Goal: Information Seeking & Learning: Find specific fact

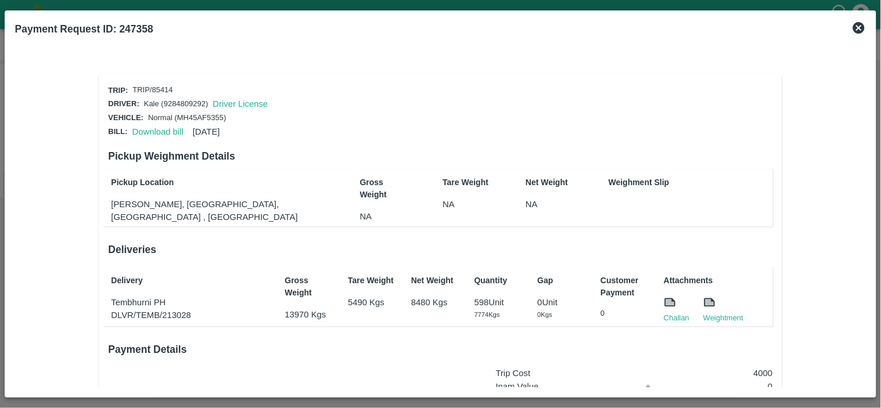
click at [659, 316] on div "Challan" at bounding box center [669, 302] width 39 height 41
click at [677, 312] on link "Challan" at bounding box center [677, 318] width 26 height 12
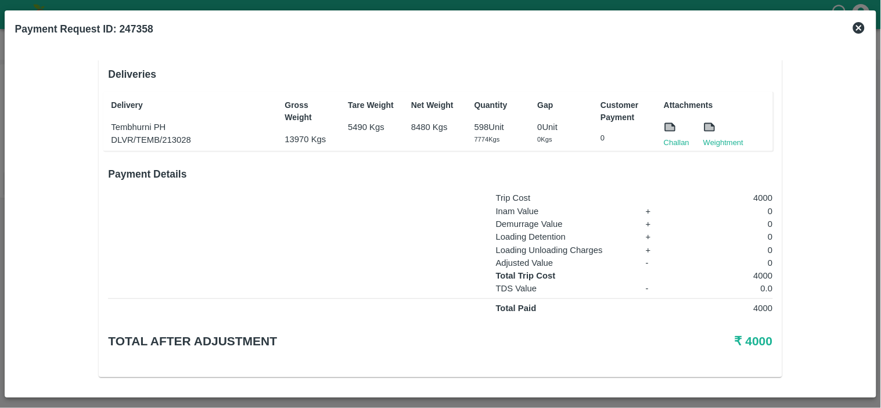
click at [761, 197] on p "4000" at bounding box center [726, 198] width 92 height 13
copy p "4000"
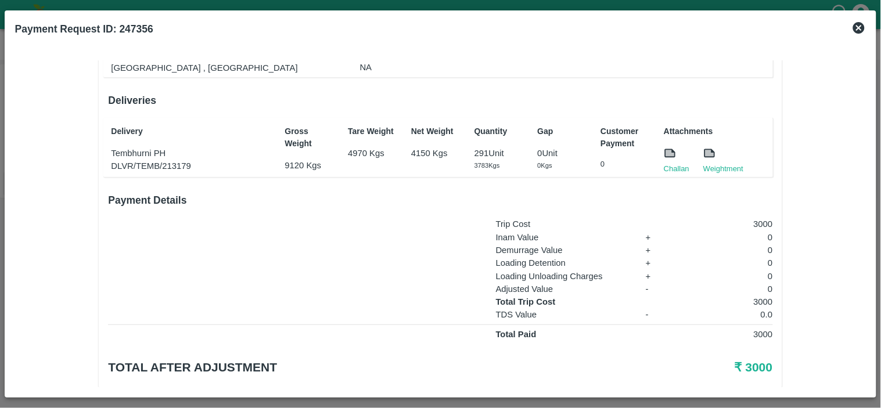
scroll to position [150, 0]
click at [678, 166] on link "Challan" at bounding box center [677, 169] width 26 height 12
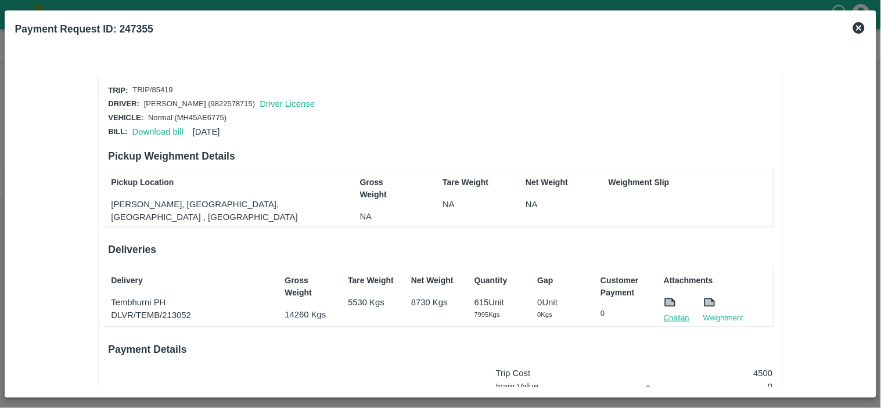
click at [676, 312] on link "Challan" at bounding box center [677, 318] width 26 height 12
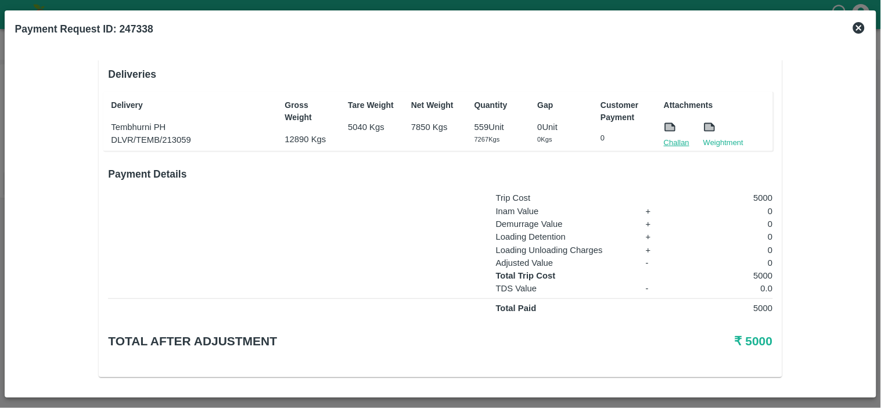
click at [671, 138] on link "Challan" at bounding box center [677, 143] width 26 height 12
click at [761, 192] on p "5000" at bounding box center [726, 198] width 92 height 13
copy p "5000"
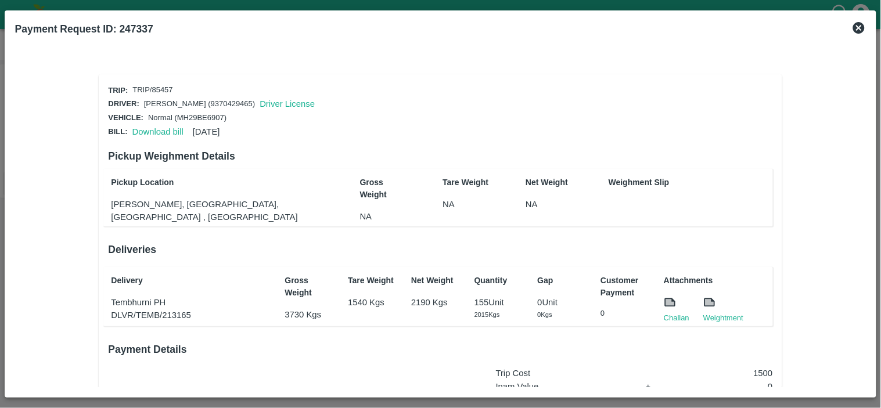
scroll to position [175, 0]
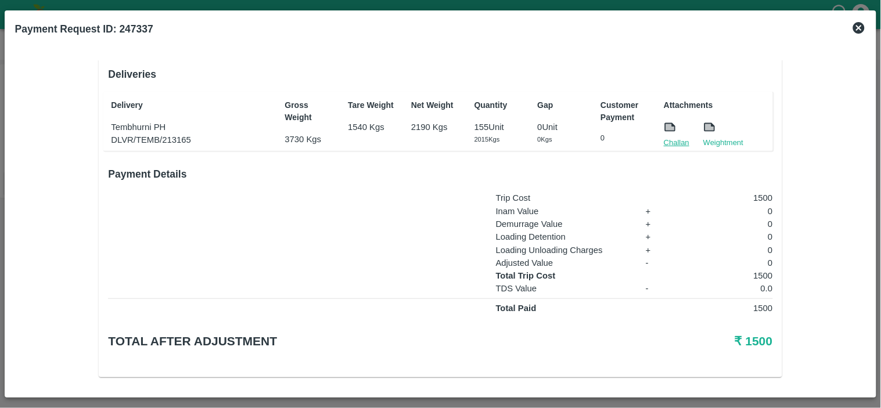
click at [670, 140] on link "Challan" at bounding box center [677, 143] width 26 height 12
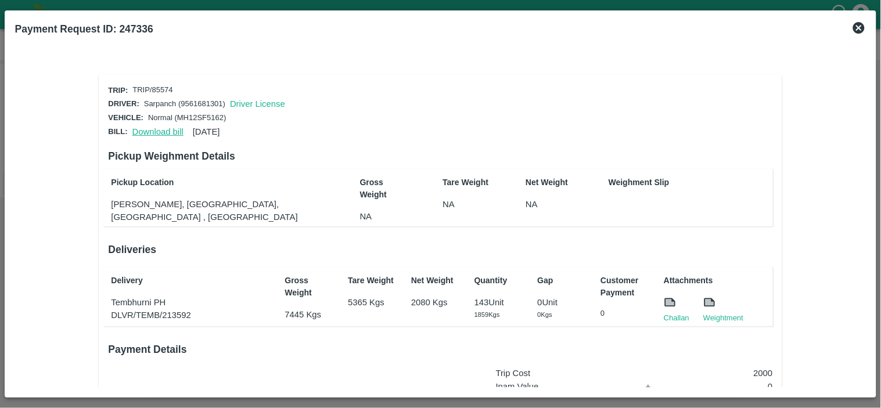
click at [141, 129] on link "Download bill" at bounding box center [157, 131] width 51 height 9
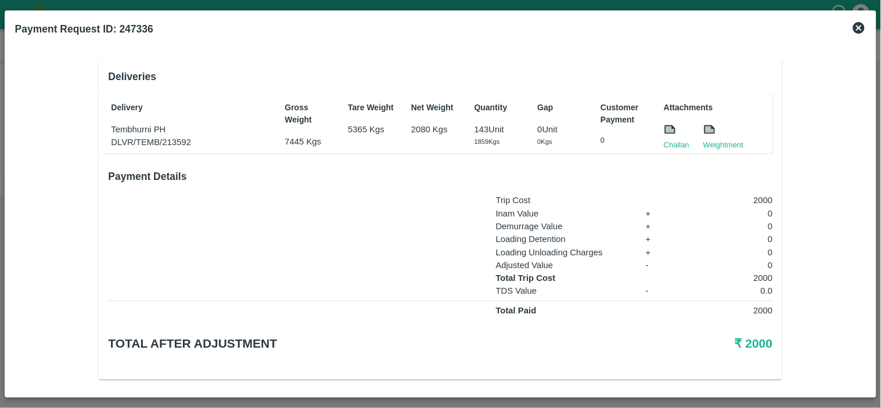
scroll to position [175, 0]
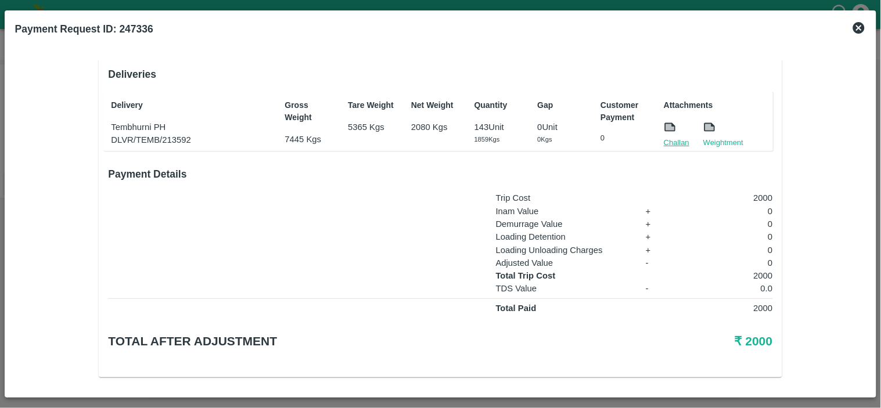
click at [672, 142] on link "Challan" at bounding box center [677, 143] width 26 height 12
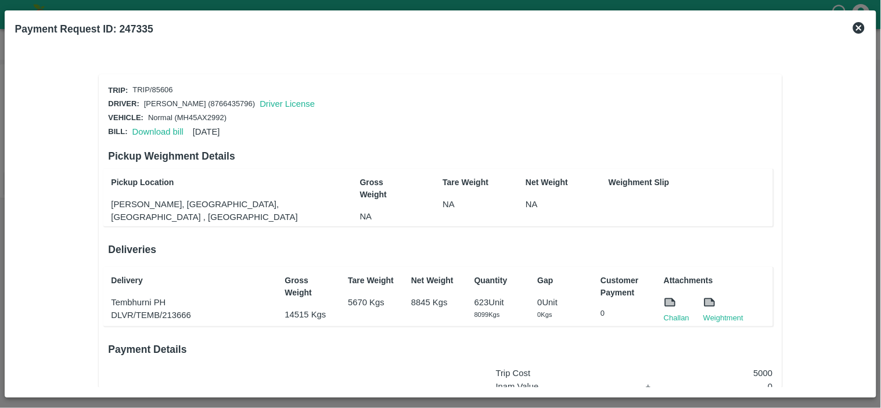
scroll to position [175, 0]
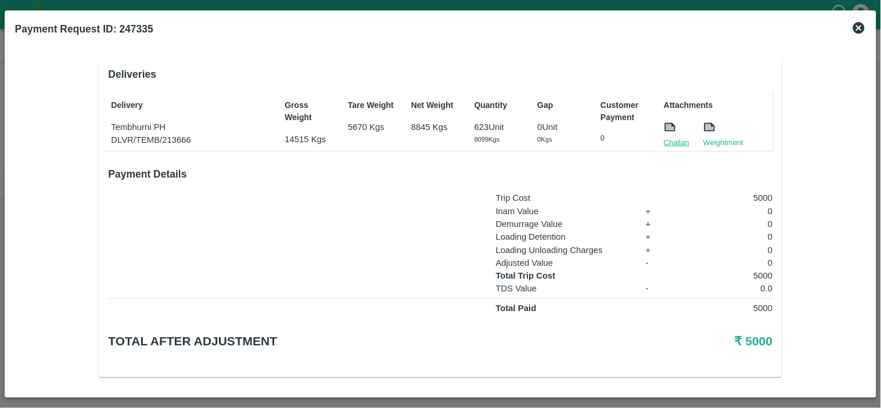
click at [676, 140] on link "Challan" at bounding box center [677, 143] width 26 height 12
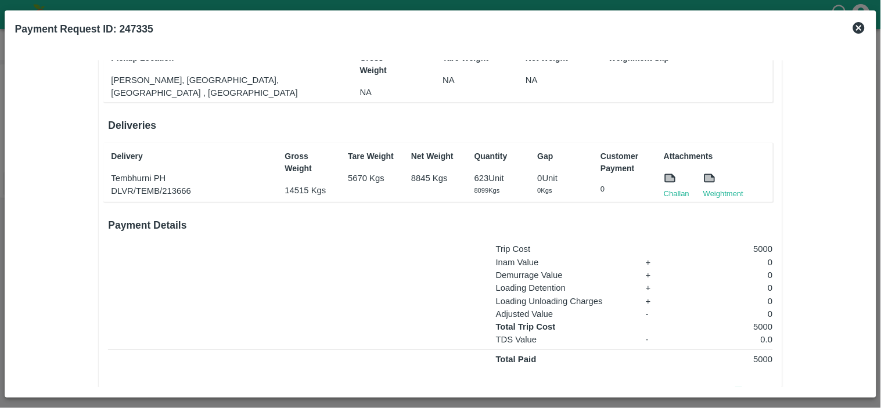
scroll to position [124, 0]
click at [140, 26] on b "Payment Request ID: 247335" at bounding box center [84, 29] width 138 height 12
copy b "247335"
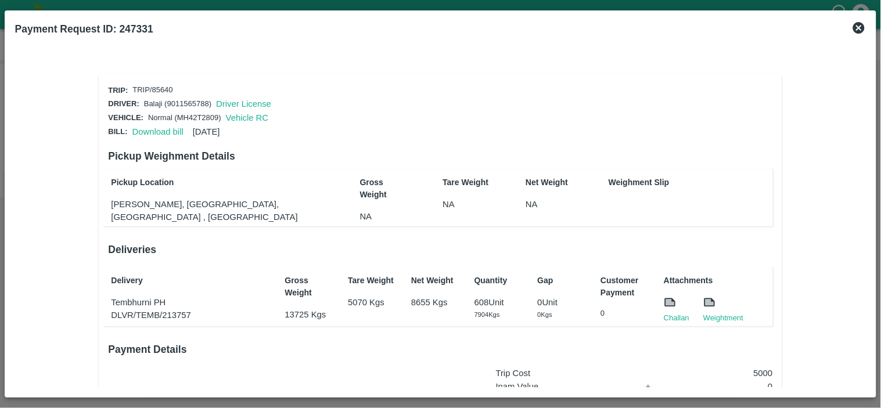
scroll to position [175, 0]
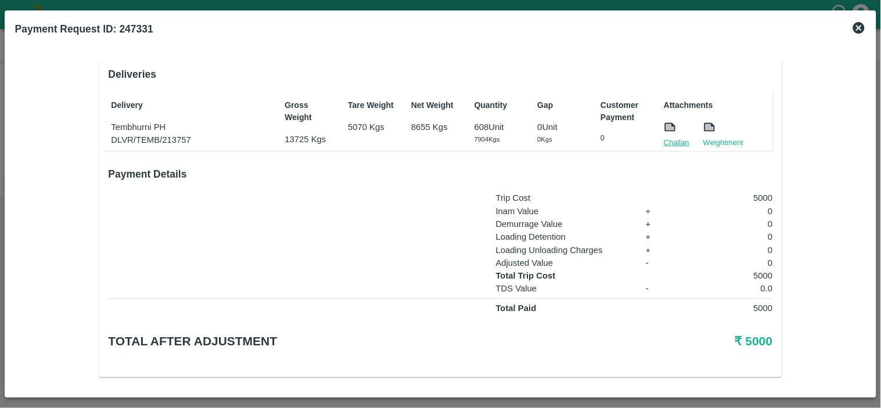
click at [676, 137] on link "Challan" at bounding box center [677, 143] width 26 height 12
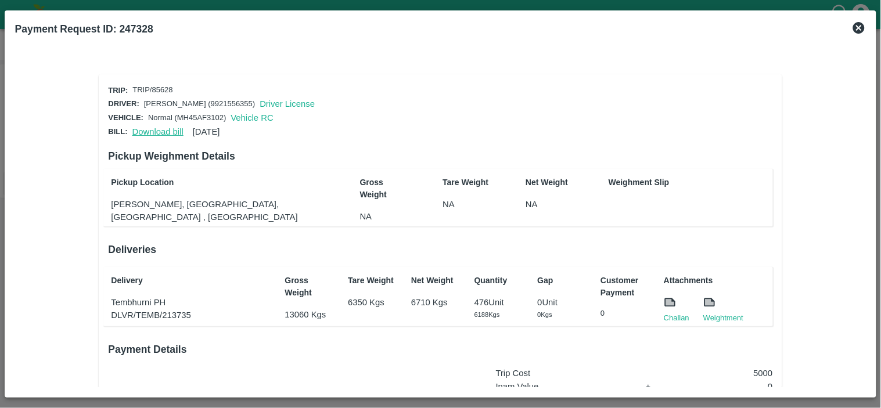
click at [154, 129] on link "Download bill" at bounding box center [157, 131] width 51 height 9
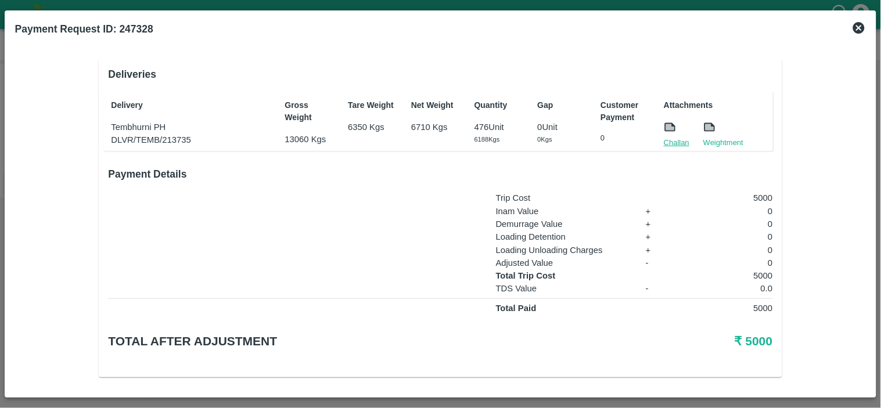
click at [671, 138] on link "Challan" at bounding box center [677, 143] width 26 height 12
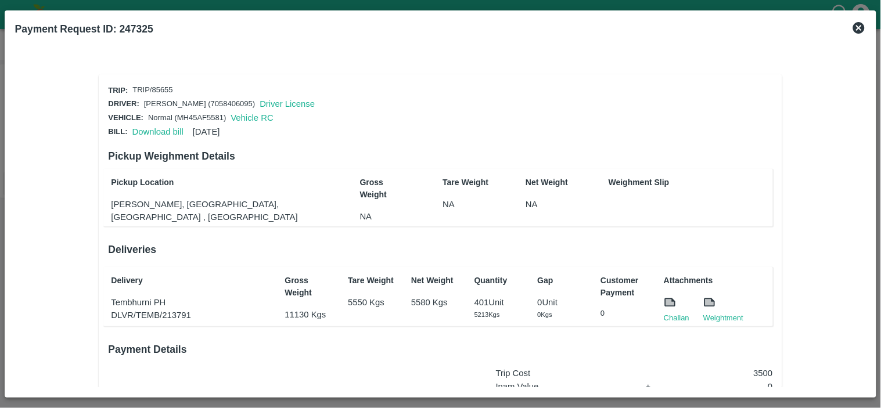
scroll to position [175, 0]
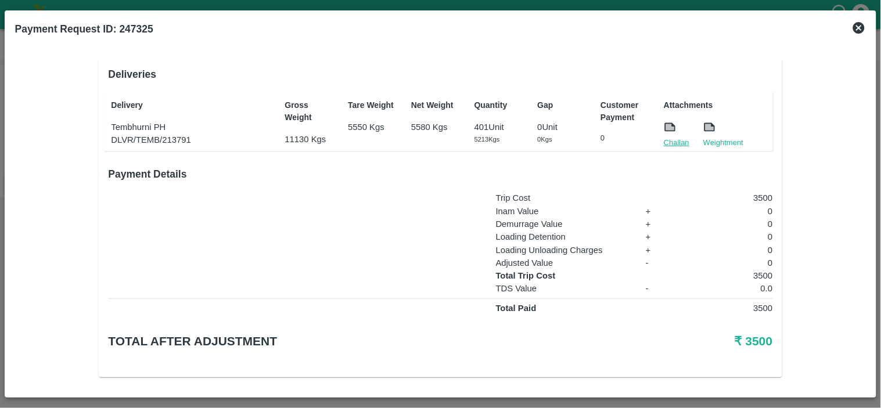
click at [675, 137] on link "Challan" at bounding box center [677, 143] width 26 height 12
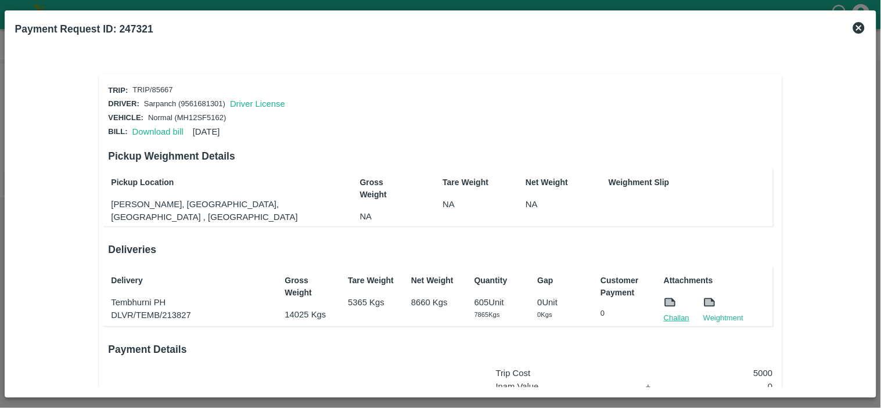
click at [675, 314] on link "Challan" at bounding box center [677, 318] width 26 height 12
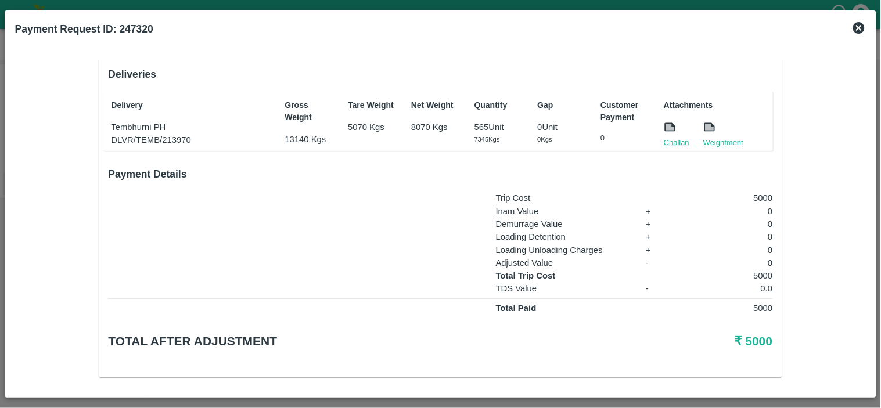
click at [675, 141] on link "Challan" at bounding box center [677, 143] width 26 height 12
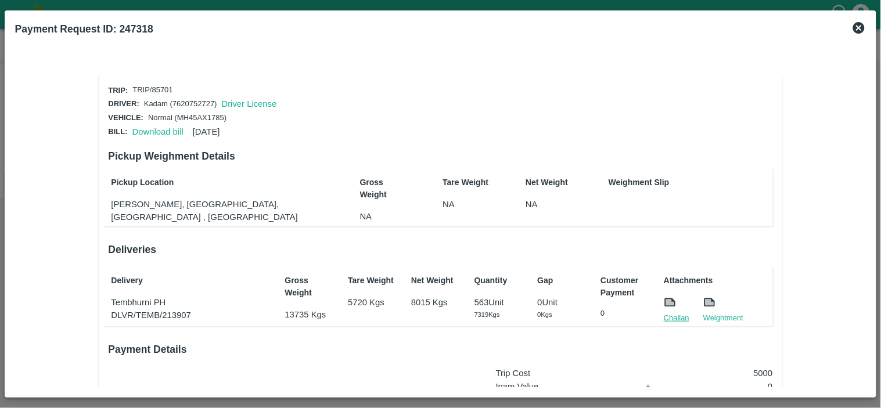
click at [673, 315] on link "Challan" at bounding box center [677, 318] width 26 height 12
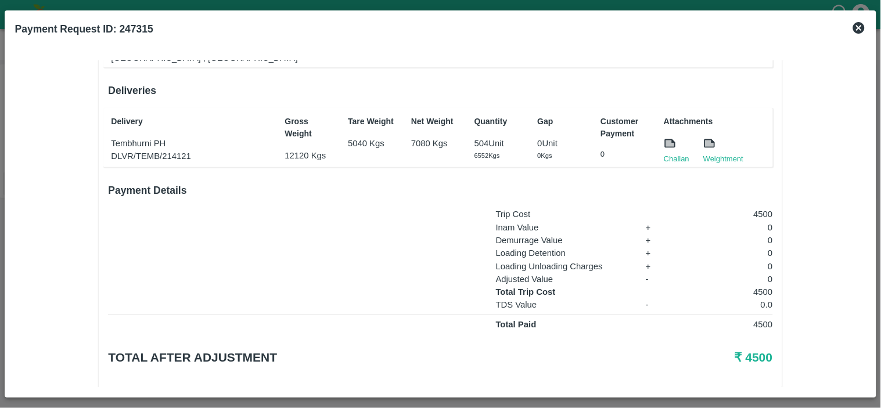
scroll to position [172, 0]
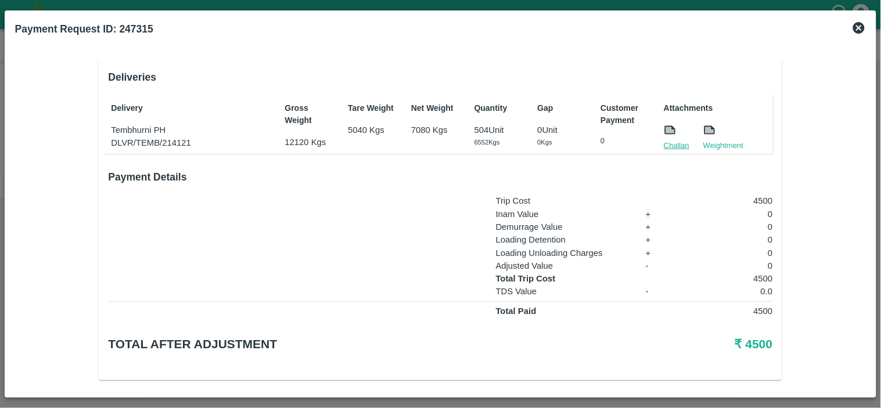
click at [672, 140] on link "Challan" at bounding box center [677, 146] width 26 height 12
